Goal: Find specific page/section: Find specific page/section

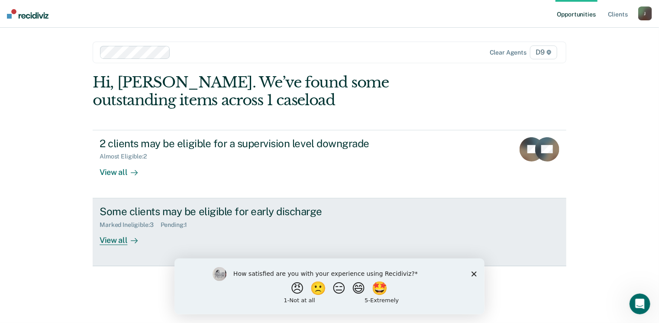
click at [119, 238] on div "View all" at bounding box center [124, 236] width 48 height 17
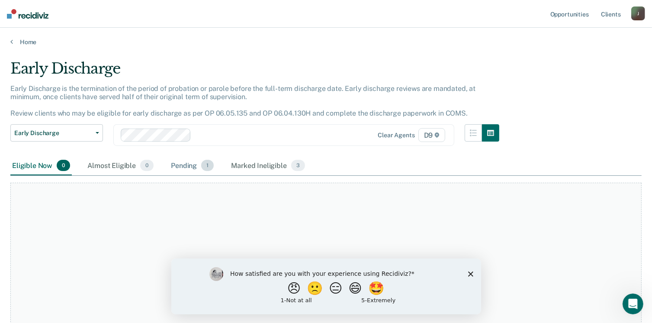
click at [187, 165] on div "Pending 1" at bounding box center [192, 165] width 46 height 19
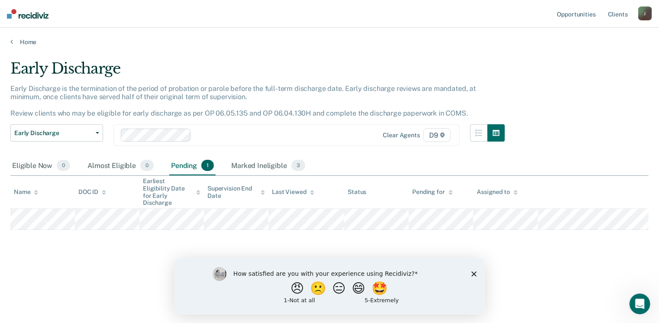
click at [472, 275] on polygon "Close survey" at bounding box center [473, 273] width 5 height 5
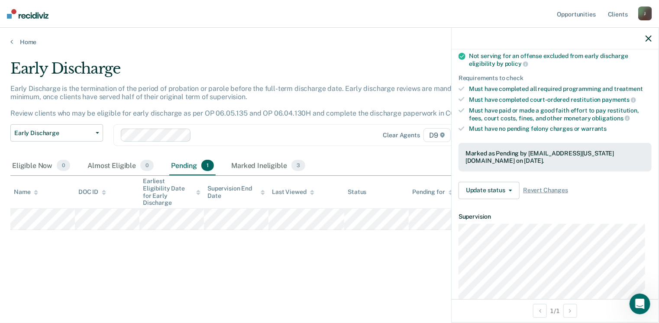
scroll to position [130, 0]
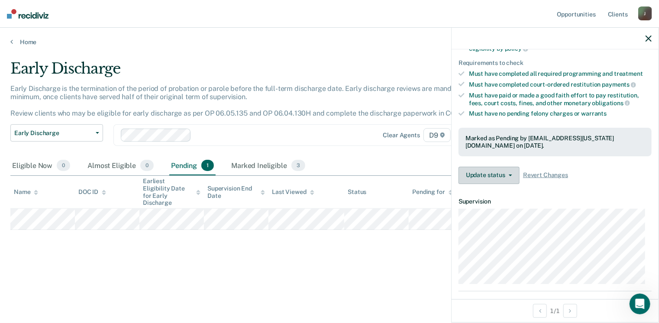
click at [515, 172] on button "Update status" at bounding box center [488, 175] width 61 height 17
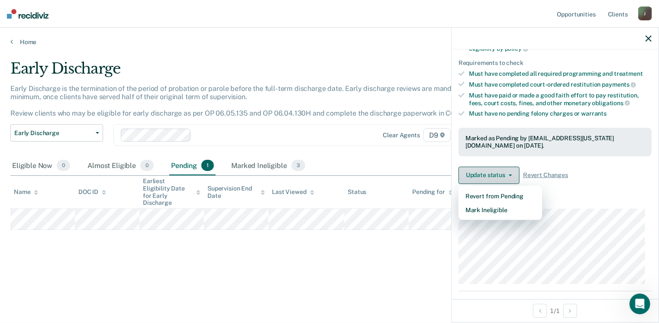
click at [506, 168] on button "Update status" at bounding box center [488, 175] width 61 height 17
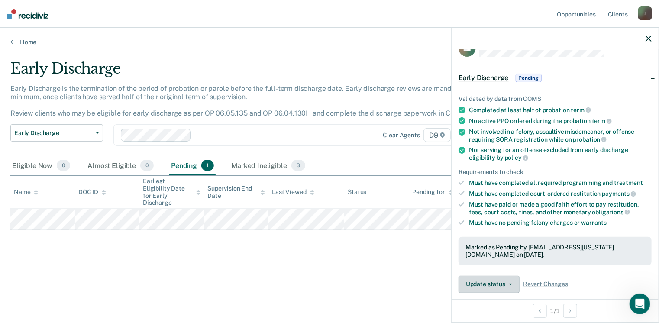
scroll to position [0, 0]
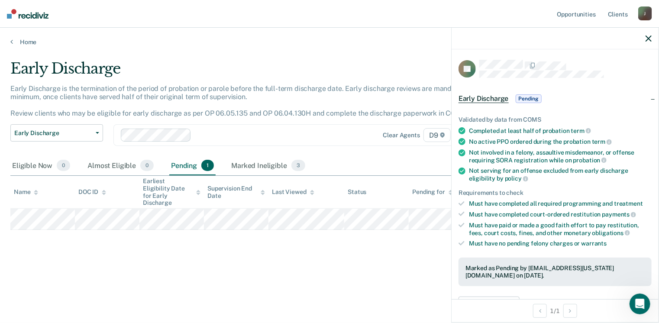
click at [499, 97] on span "Early Discharge" at bounding box center [483, 98] width 50 height 9
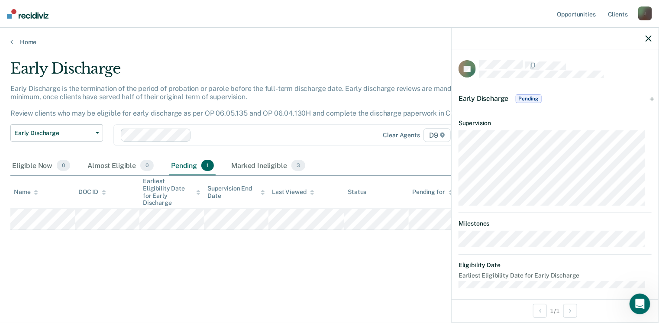
click at [520, 97] on span "Pending" at bounding box center [529, 98] width 26 height 9
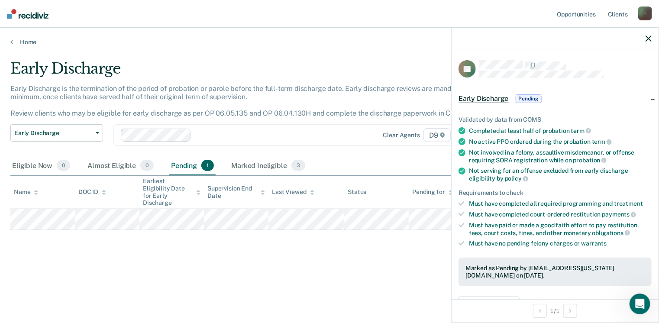
click at [648, 39] on icon "button" at bounding box center [649, 39] width 6 height 6
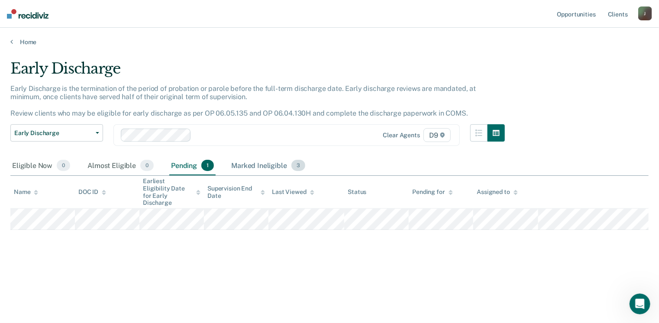
click at [265, 161] on div "Marked Ineligible 3" at bounding box center [267, 165] width 77 height 19
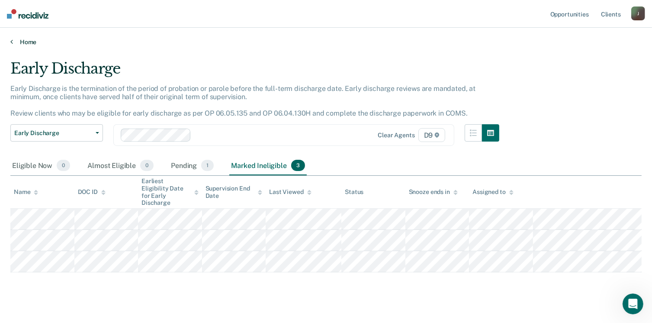
click at [10, 41] on icon at bounding box center [11, 41] width 3 height 7
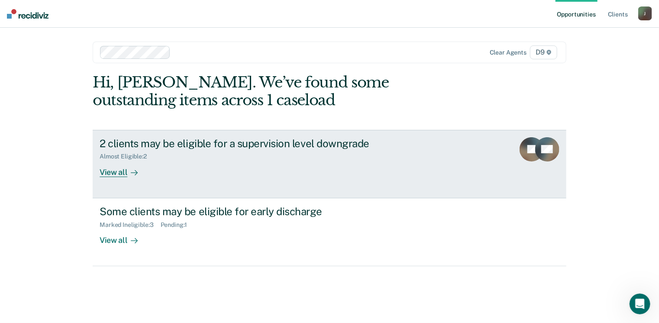
click at [121, 178] on link "2 clients may be eligible for a supervision level downgrade Almost Eligible : 2…" at bounding box center [330, 164] width 474 height 68
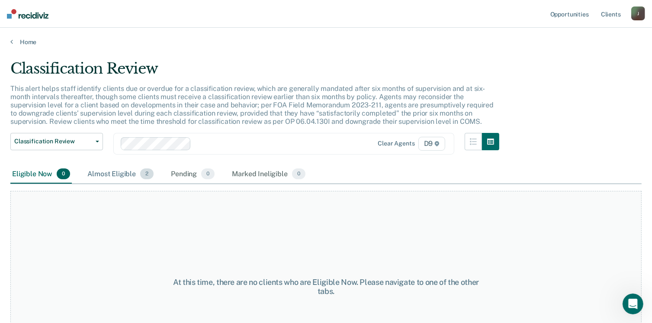
click at [111, 174] on div "Almost Eligible 2" at bounding box center [121, 174] width 70 height 19
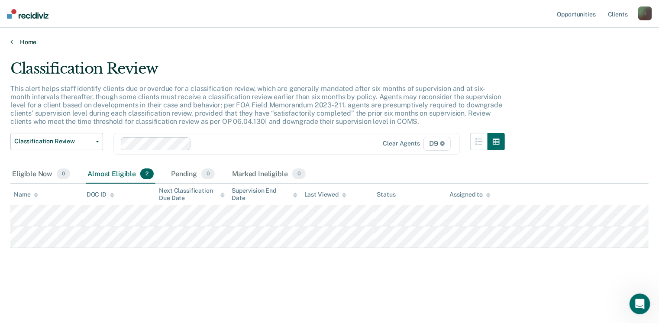
click at [10, 45] on icon at bounding box center [11, 41] width 3 height 7
